Goal: Navigation & Orientation: Find specific page/section

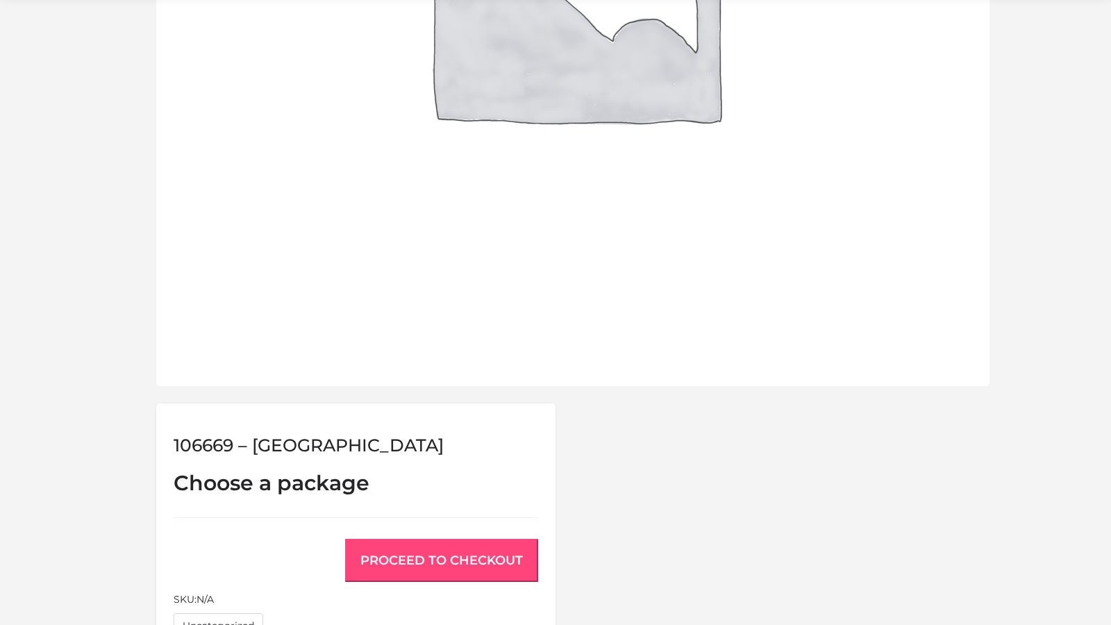
scroll to position [1060, 0]
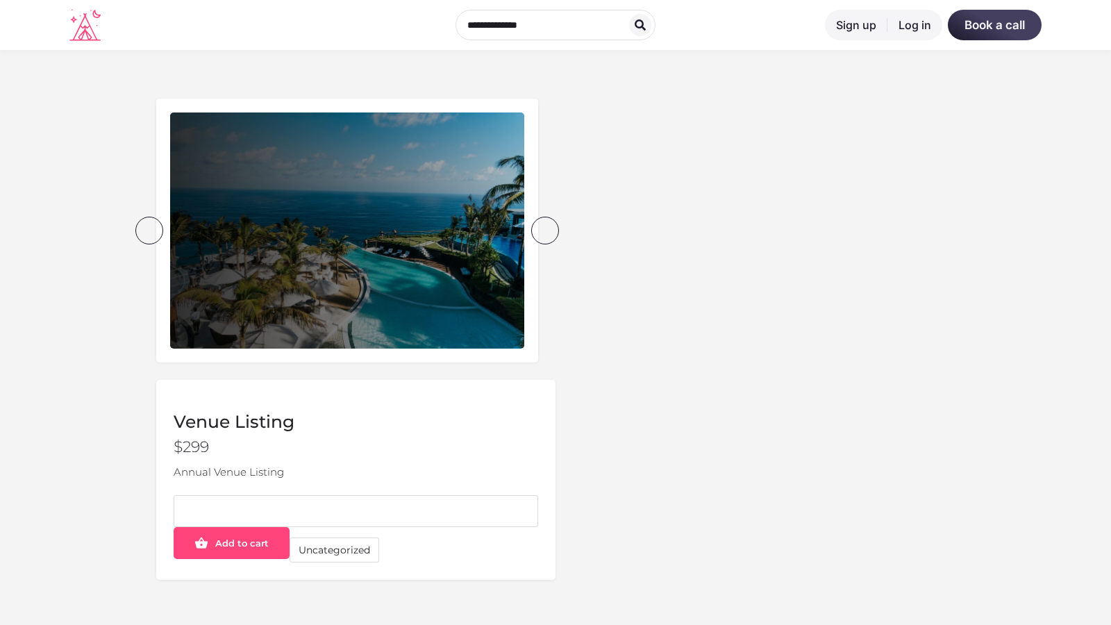
scroll to position [440, 0]
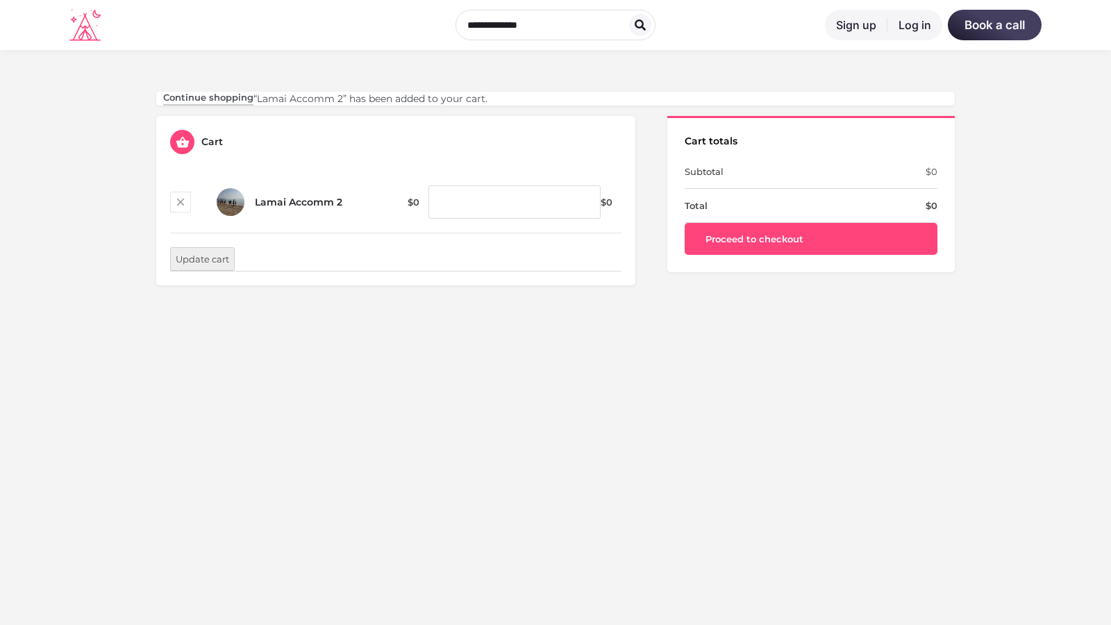
scroll to position [408, 0]
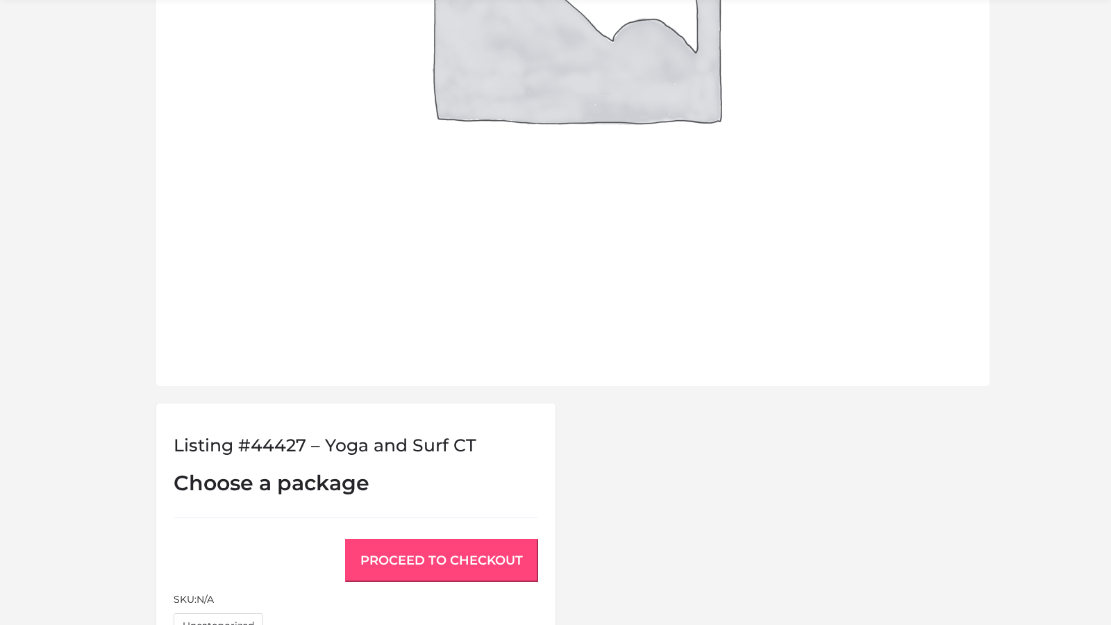
scroll to position [1060, 0]
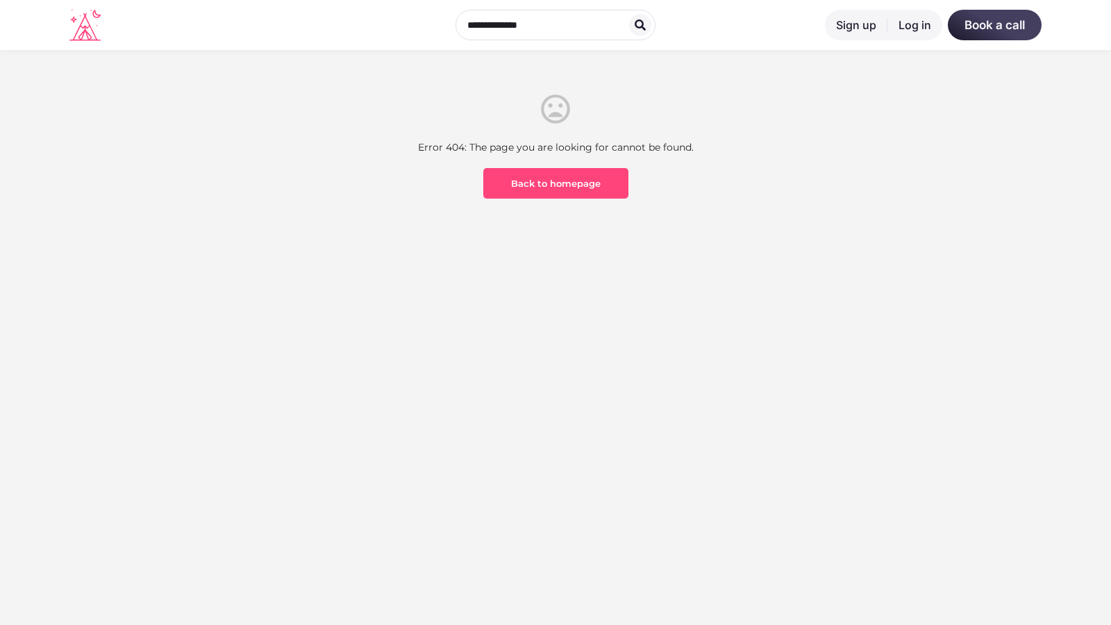
scroll to position [408, 0]
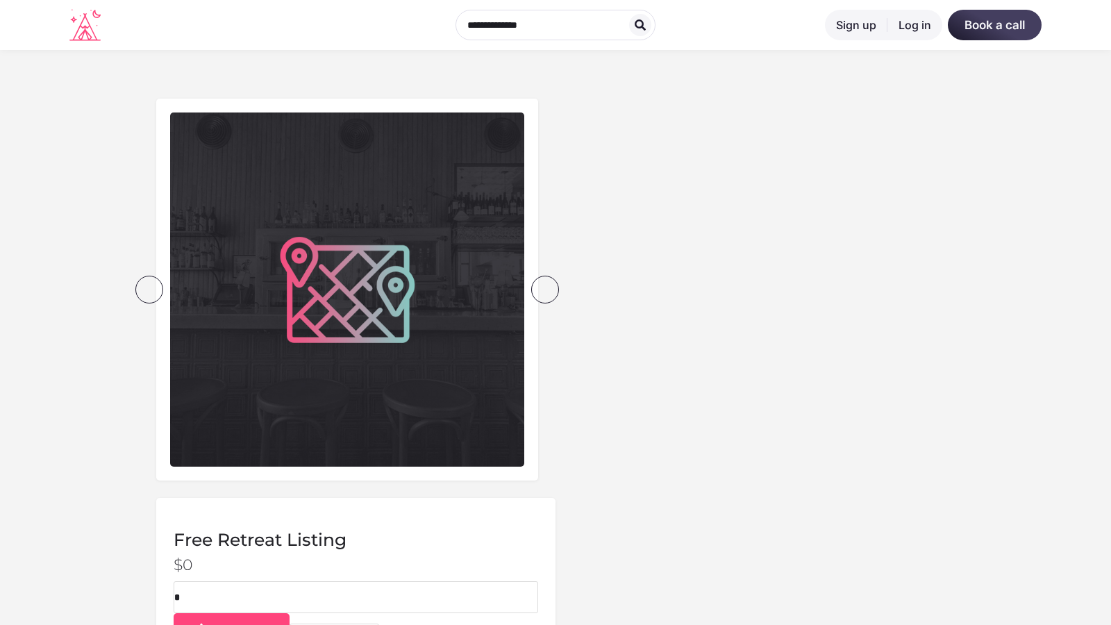
scroll to position [526, 0]
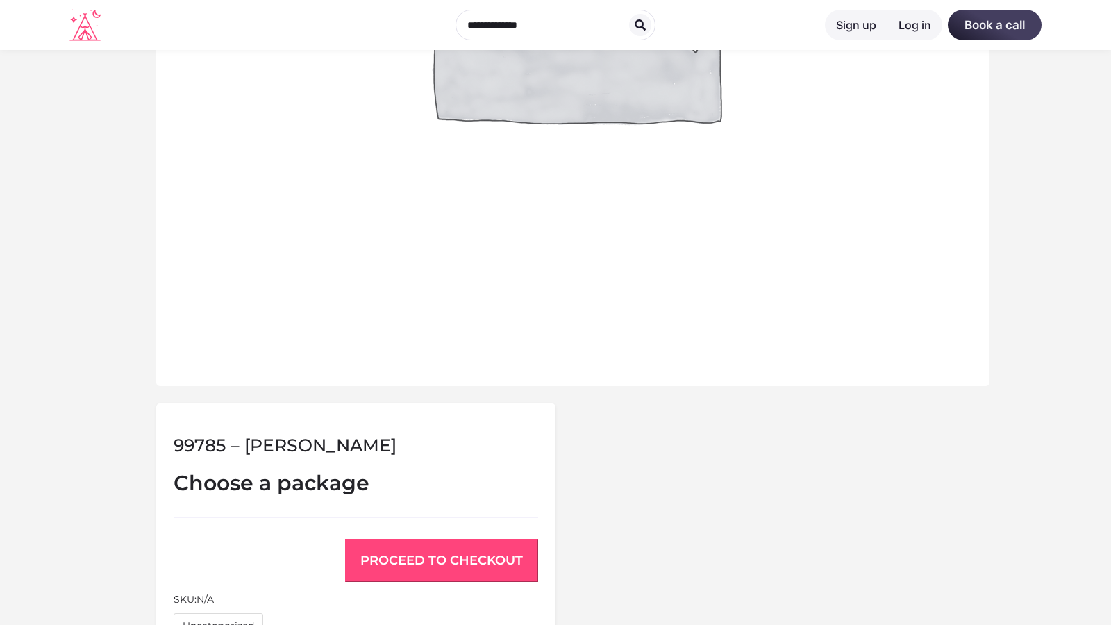
scroll to position [1060, 0]
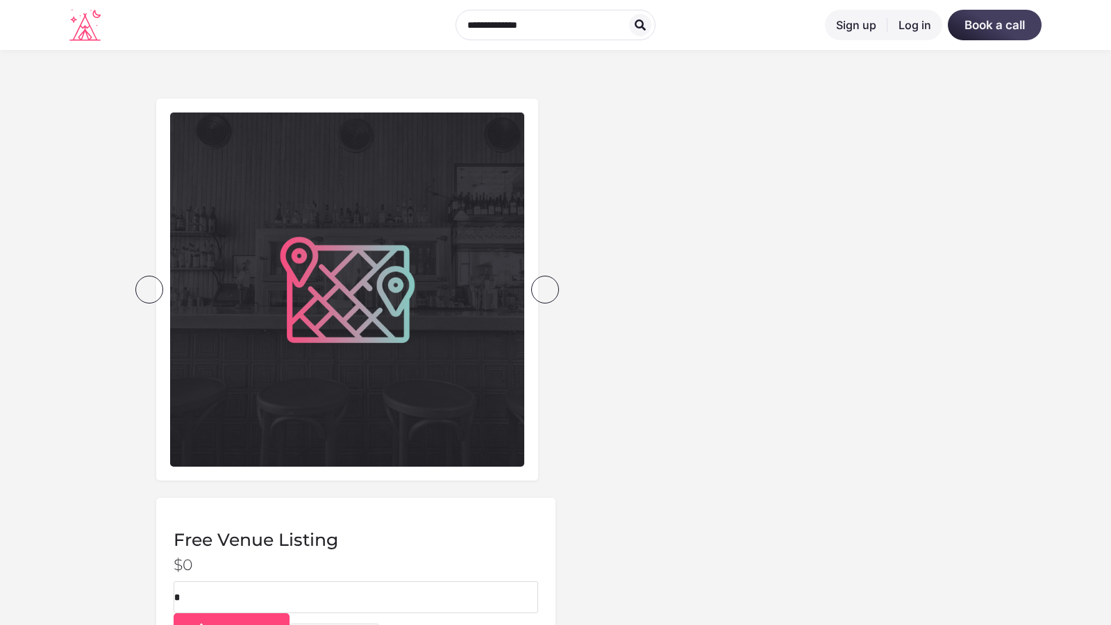
scroll to position [526, 0]
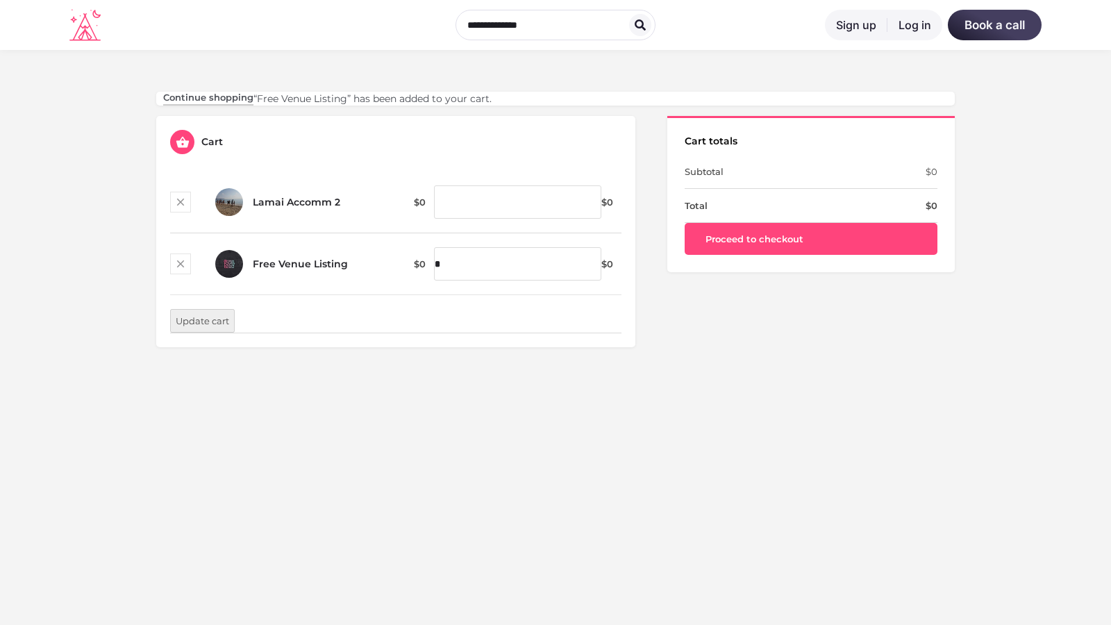
scroll to position [408, 0]
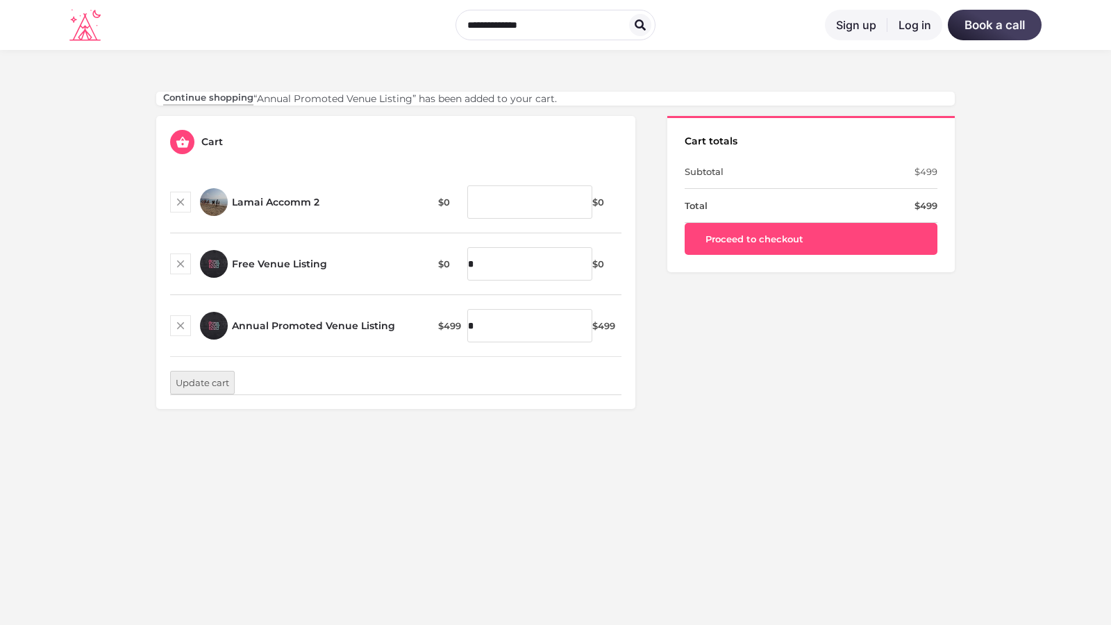
scroll to position [408, 0]
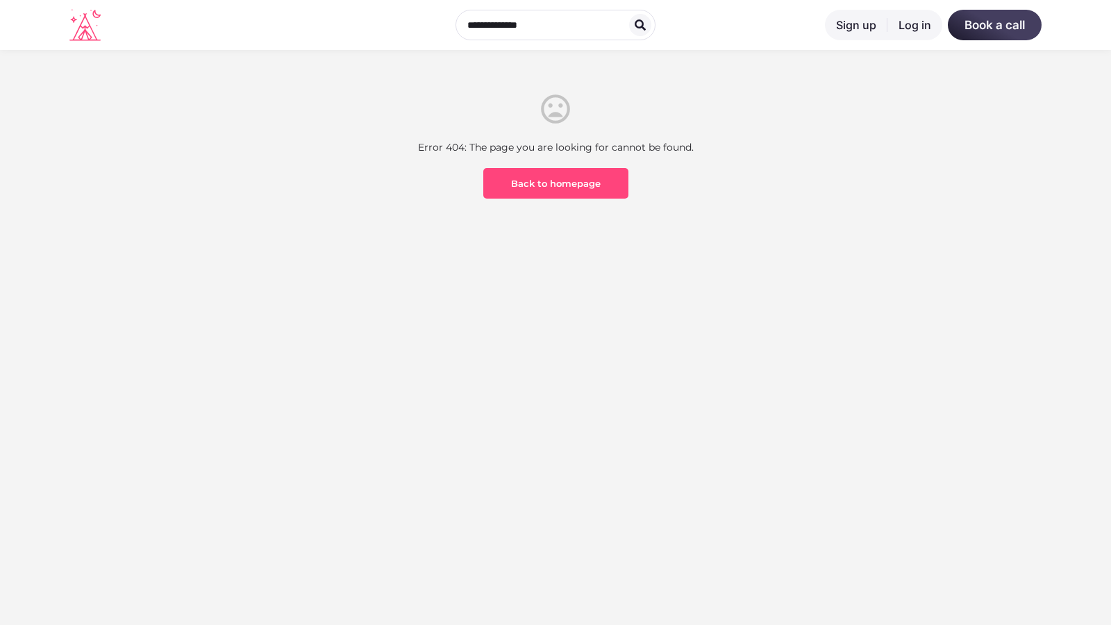
scroll to position [408, 0]
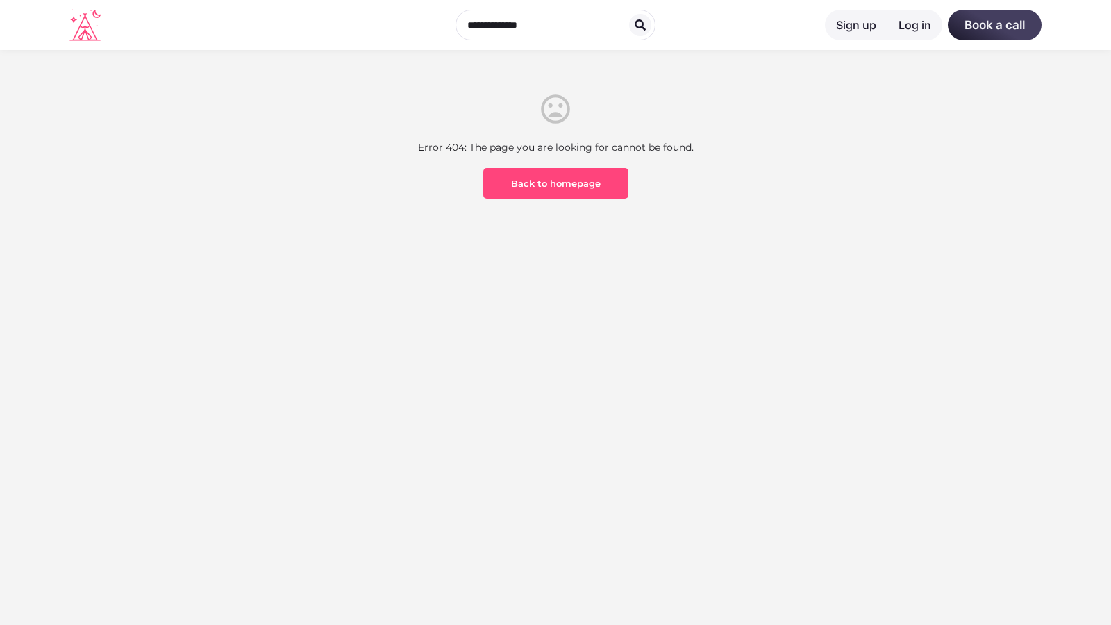
scroll to position [408, 0]
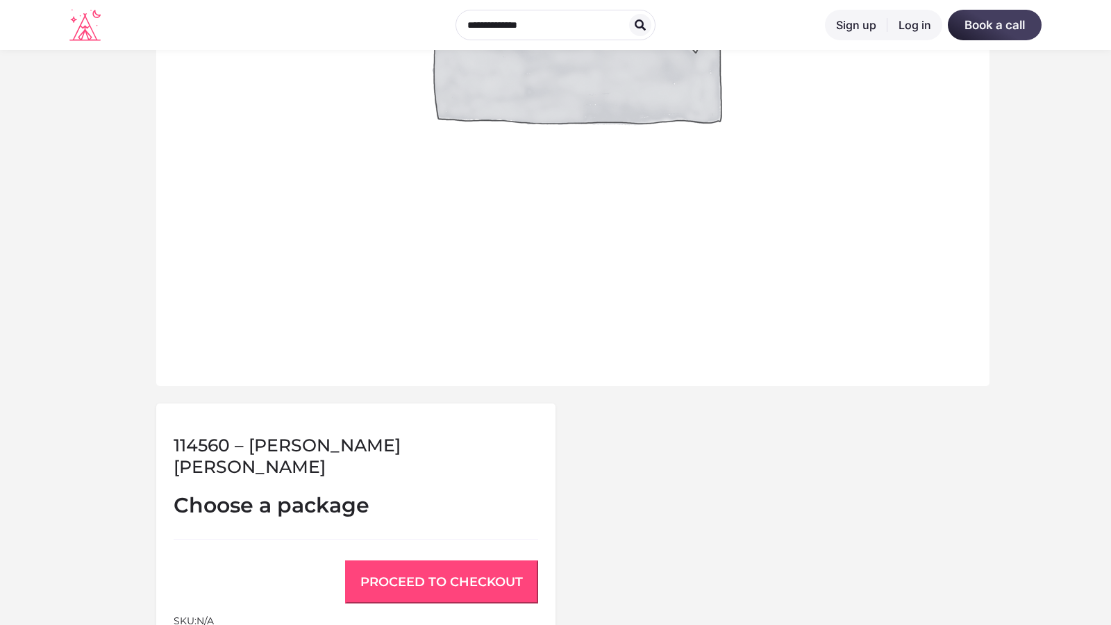
scroll to position [1060, 0]
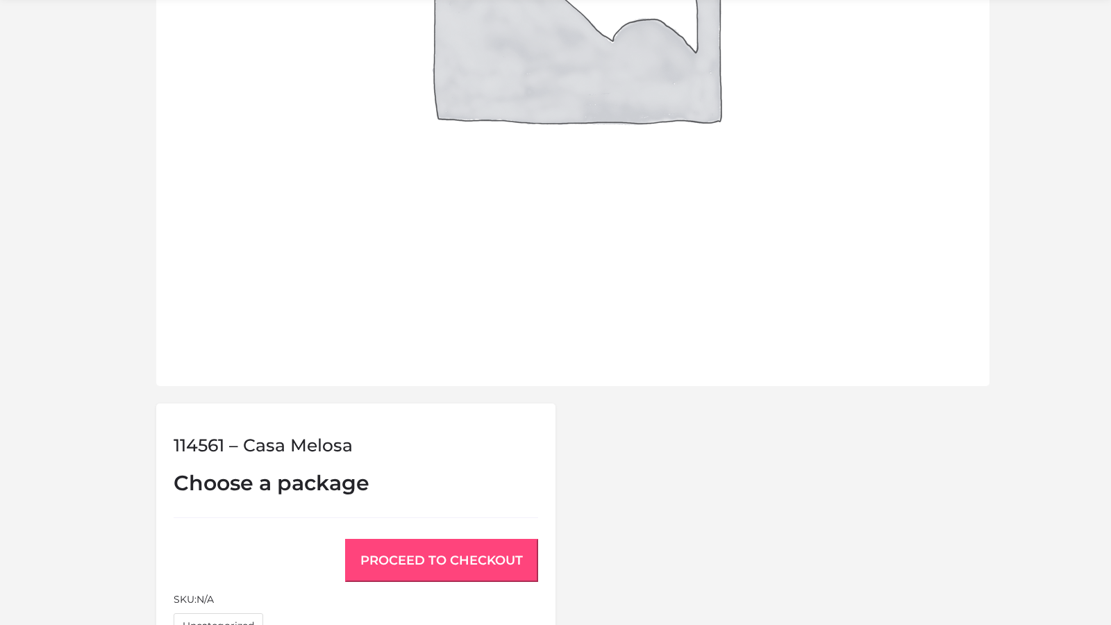
scroll to position [1060, 0]
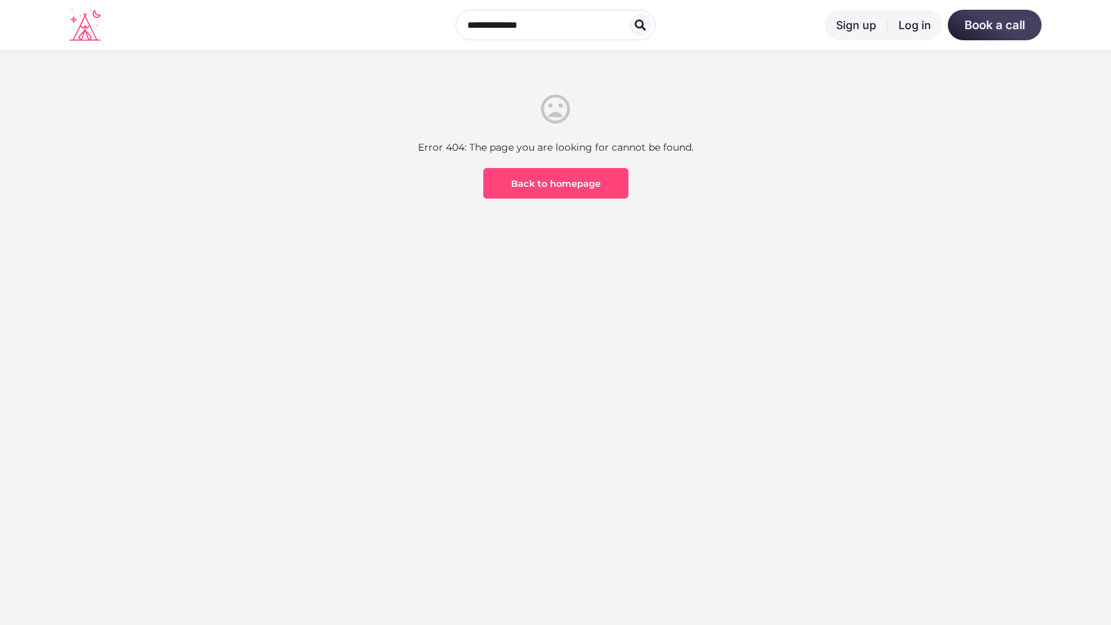
scroll to position [408, 0]
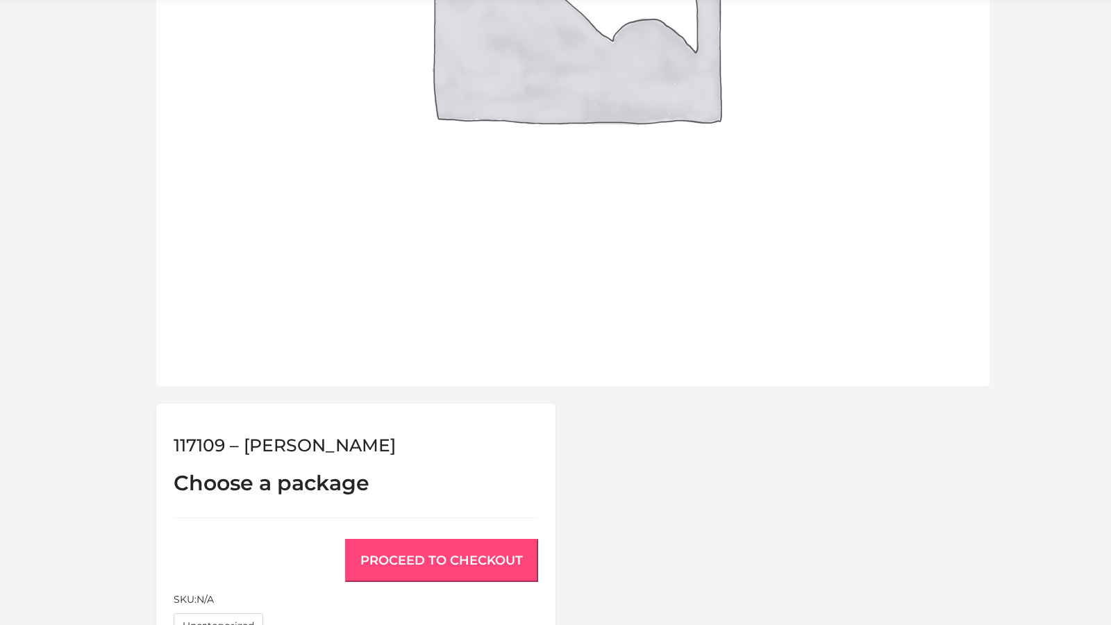
scroll to position [1060, 0]
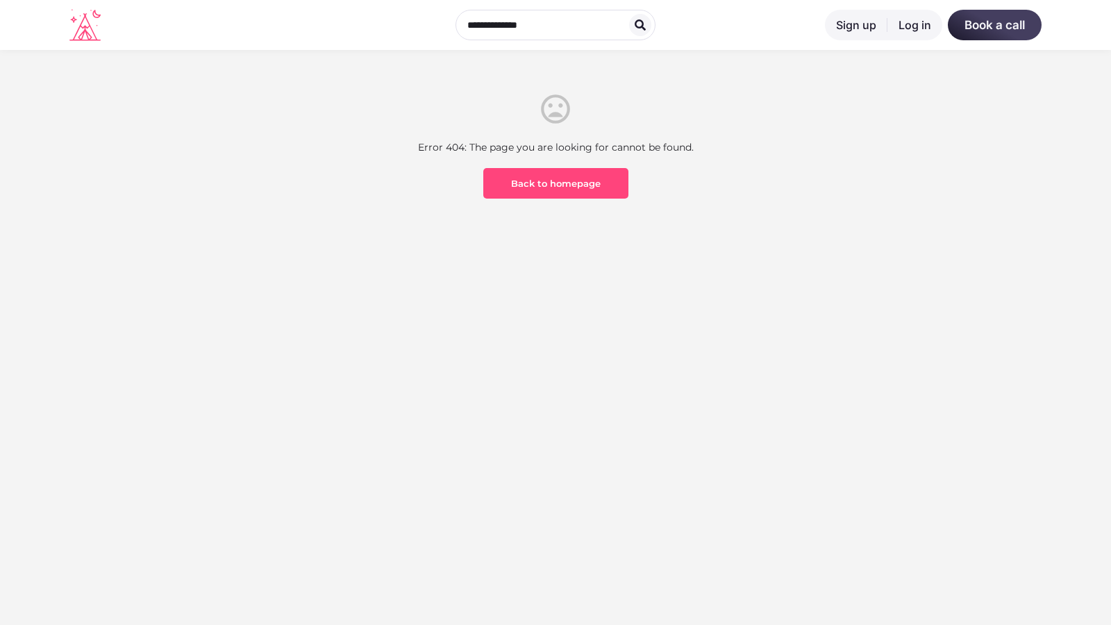
scroll to position [408, 0]
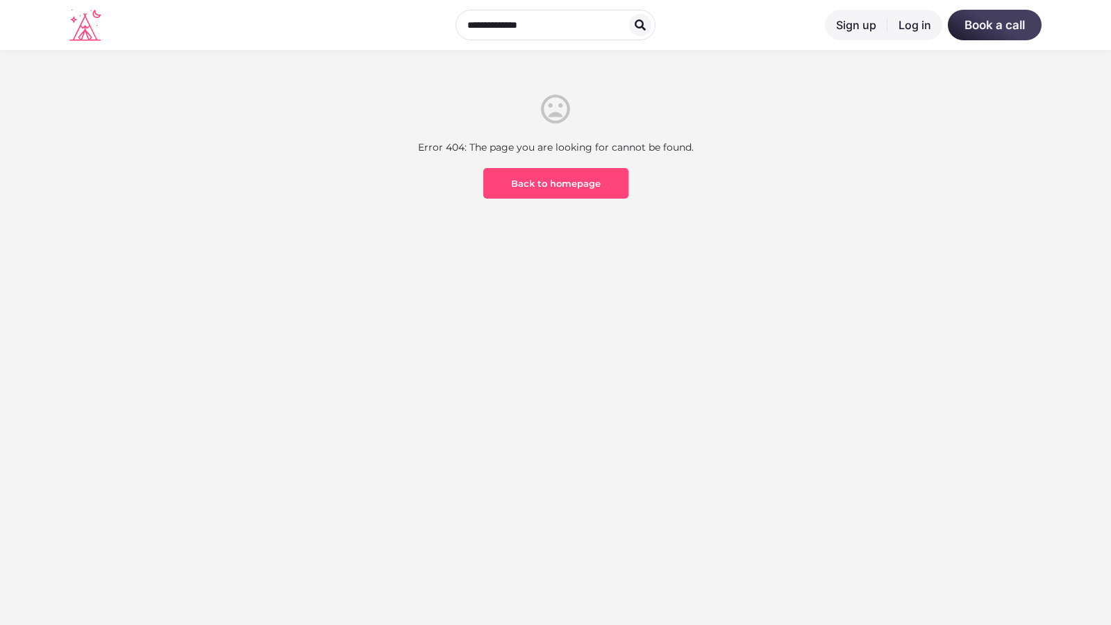
scroll to position [408, 0]
